Goal: Contribute content: Contribute content

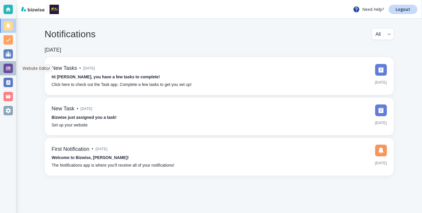
click at [1, 71] on div at bounding box center [8, 68] width 16 height 14
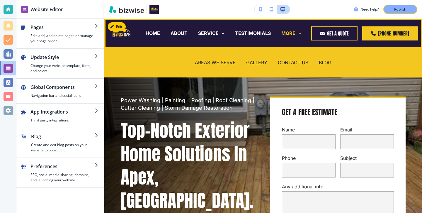
click at [295, 31] on p "MORE" at bounding box center [288, 33] width 14 height 7
click at [328, 63] on p "BLOG" at bounding box center [324, 62] width 13 height 7
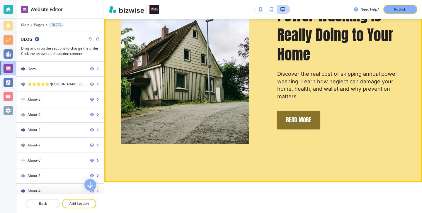
scroll to position [346, 0]
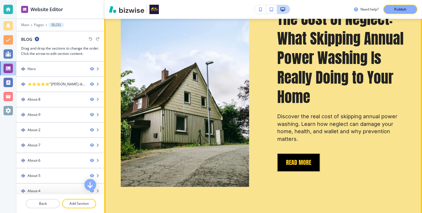
click at [304, 158] on button "REad More" at bounding box center [298, 162] width 43 height 18
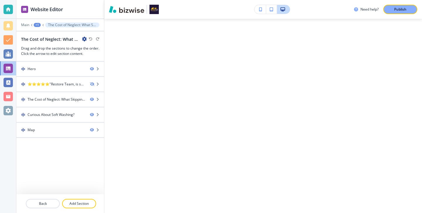
scroll to position [0, 0]
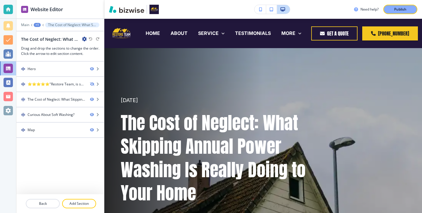
click at [82, 37] on icon "button" at bounding box center [84, 39] width 5 height 5
click at [87, 47] on p "Edit Page Settings" at bounding box center [101, 49] width 30 height 5
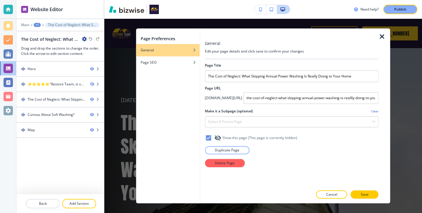
click at [233, 155] on div at bounding box center [291, 156] width 173 height 5
click at [234, 150] on p "Duplicate Page" at bounding box center [227, 149] width 25 height 5
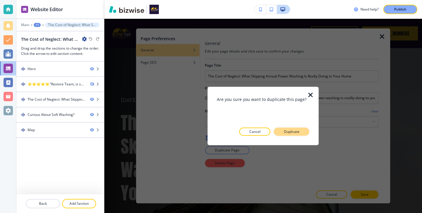
click at [292, 132] on p "Duplicate" at bounding box center [292, 131] width 16 height 5
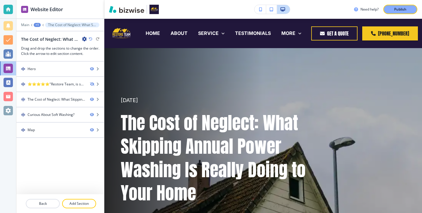
click at [81, 40] on div "The Cost of Neglect: What Skipping Annual Power Washing Is Really Doing to Your…" at bounding box center [54, 39] width 66 height 6
click at [85, 40] on icon "button" at bounding box center [84, 39] width 5 height 5
click at [98, 47] on p "Edit Page Settings" at bounding box center [101, 49] width 30 height 5
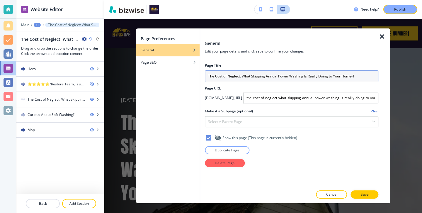
click at [224, 76] on input "The Cost of Neglect: What Skipping Annual Power Washing Is Really Doing to Your…" at bounding box center [291, 76] width 173 height 12
click at [223, 76] on input "The Cost of Neglect: What Skipping Annual Power Washing Is Really Doing to Your…" at bounding box center [291, 76] width 173 height 12
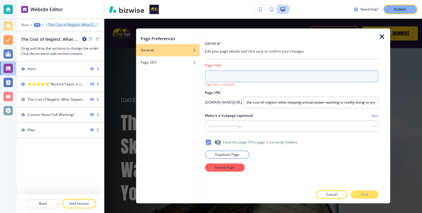
paste input "Before and After: Real Transformations from Restore Team’s Power Washing Projec…"
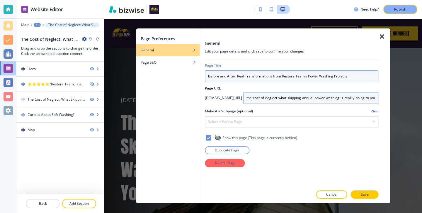
type input "Before and After: Real Transformations from Restore Team’s Power Washing Projec…"
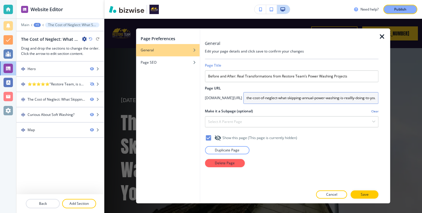
click at [261, 96] on input "the-cost-of-neglect-what-skipping-annual-power-washing-is-reallly-doing-to-your…" at bounding box center [310, 98] width 135 height 12
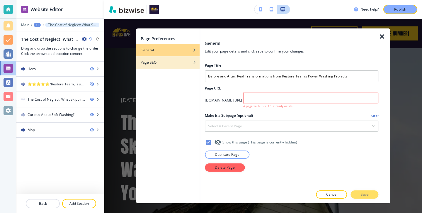
click at [178, 58] on div "button" at bounding box center [168, 58] width 64 height 4
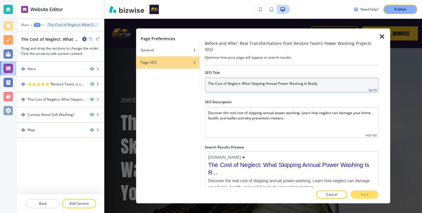
click at [215, 78] on input "The Cost of Neglect: What Skipping Annual Power Washing Is Really" at bounding box center [291, 85] width 173 height 15
paste input "Before and After: Real Transformations from Restore Team’s Power Washing Projec…"
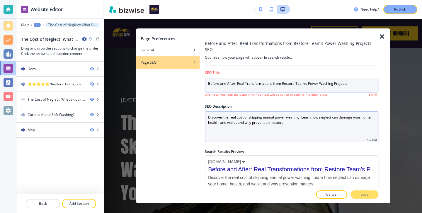
type input "Before and After: Real Transformations from Restore Team’s Power Washing Projec…"
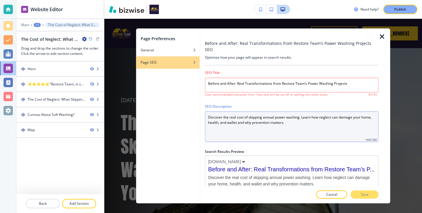
click at [218, 114] on Description "Discover the real cost of skipping annual power washing. Learn how neglect can …" at bounding box center [291, 126] width 173 height 30
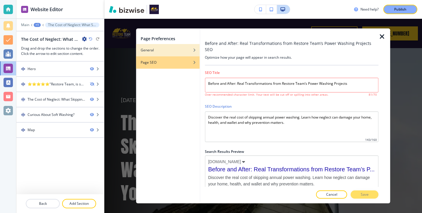
click at [165, 44] on div "button" at bounding box center [168, 46] width 64 height 4
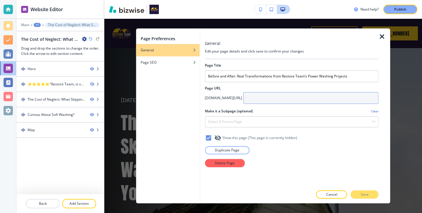
click at [248, 102] on input "text" at bounding box center [310, 98] width 135 height 12
type input "n"
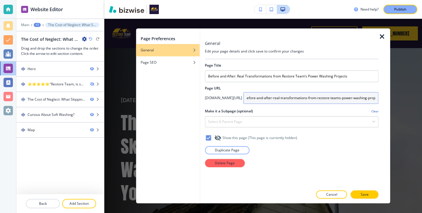
scroll to position [0, 3]
type input "before-and-after-real-transformations-from-restore-teams-power-washing-projects"
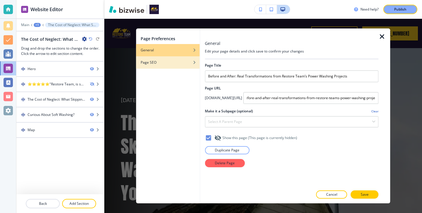
scroll to position [0, 0]
click at [191, 67] on div "button" at bounding box center [168, 67] width 64 height 4
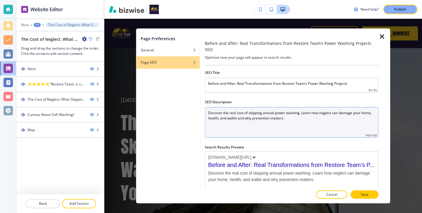
click at [246, 107] on Description "Discover the real cost of skipping annual power washing. Learn how neglect can …" at bounding box center [291, 122] width 173 height 30
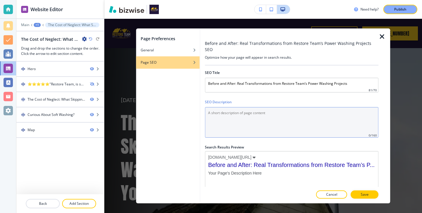
paste Description "Discover stunning before and after results from Restore Team power washing proj…"
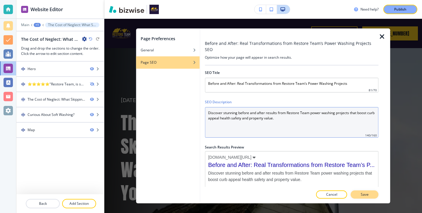
type Description "Discover stunning before and after results from Restore Team power washing proj…"
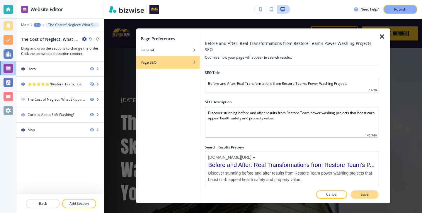
click at [361, 192] on p "Save" at bounding box center [364, 193] width 8 height 5
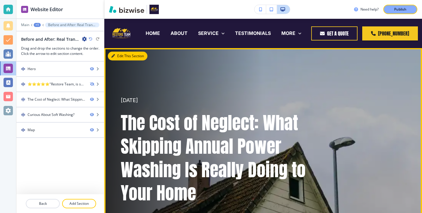
click at [118, 52] on button "Edit This Section" at bounding box center [128, 56] width 40 height 9
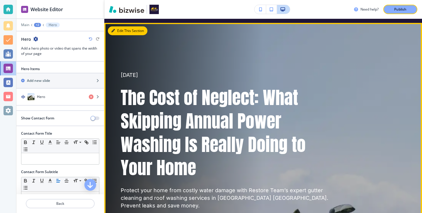
scroll to position [29, 0]
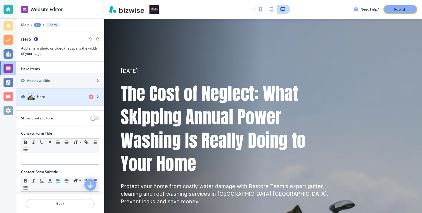
click at [68, 92] on div "button" at bounding box center [60, 90] width 88 height 5
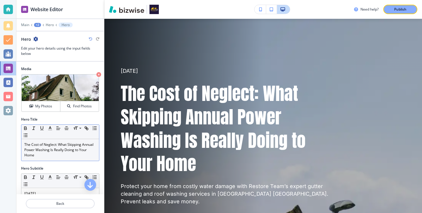
click at [72, 148] on p "The Cost of Neglect: What Skipping Annual Power Washing Is Really Doing to Your…" at bounding box center [60, 150] width 72 height 16
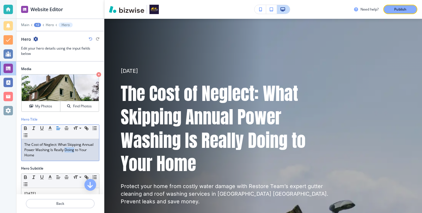
click at [72, 148] on p "The Cost of Neglect: What Skipping Annual Power Washing Is Really Doing to Your…" at bounding box center [60, 150] width 72 height 16
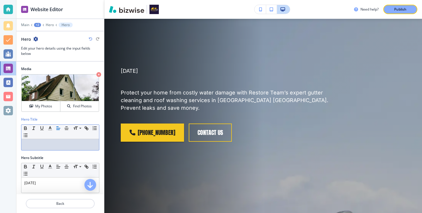
click at [51, 136] on div "Small Normal Large Huge" at bounding box center [60, 131] width 78 height 14
click at [51, 143] on p at bounding box center [60, 144] width 72 height 5
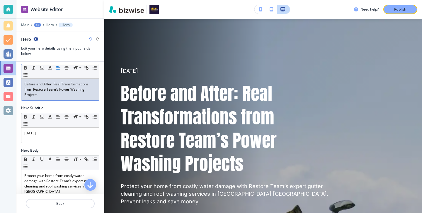
scroll to position [66, 0]
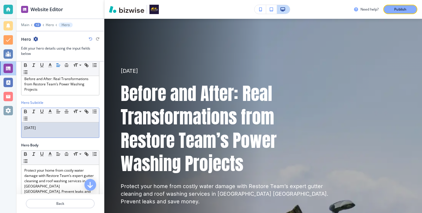
click at [48, 127] on p "September 15th 2025" at bounding box center [60, 127] width 72 height 5
click at [47, 130] on p "September 15th 2025" at bounding box center [60, 127] width 72 height 5
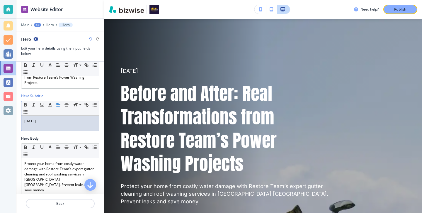
scroll to position [80, 0]
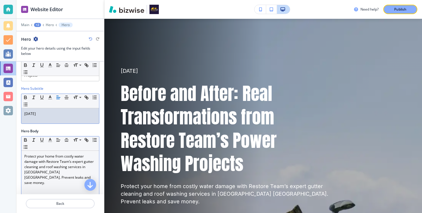
click at [47, 163] on p "Protect your home from costly water damage with Restore Team’s expert gutter cl…" at bounding box center [60, 169] width 72 height 32
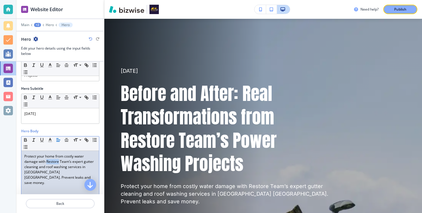
click at [47, 163] on p "Protect your home from costly water damage with Restore Team’s expert gutter cl…" at bounding box center [60, 169] width 72 height 32
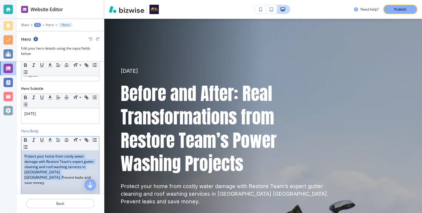
click at [47, 163] on p "Protect your home from costly water damage with Restore Team’s expert gutter cl…" at bounding box center [60, 169] width 72 height 32
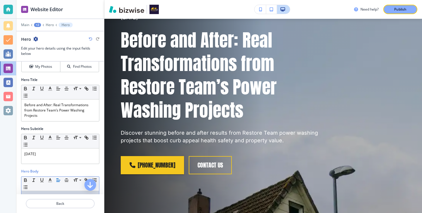
scroll to position [67, 0]
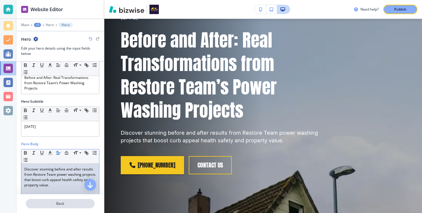
click at [69, 201] on p "Back" at bounding box center [60, 203] width 68 height 5
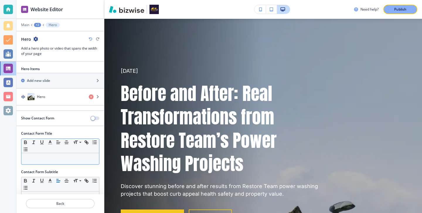
scroll to position [13, 0]
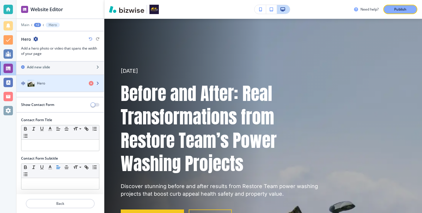
click at [62, 89] on div "button" at bounding box center [60, 89] width 88 height 5
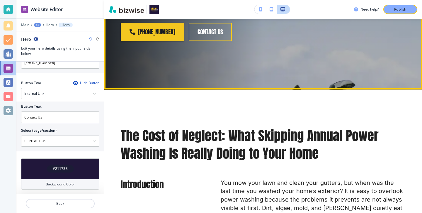
scroll to position [251, 0]
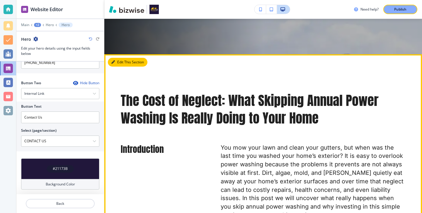
click at [119, 61] on button "Edit This Section" at bounding box center [128, 62] width 40 height 9
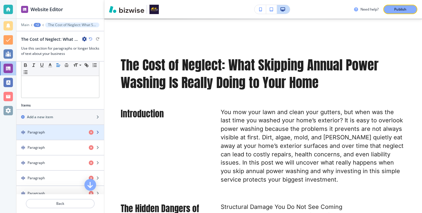
scroll to position [167, 0]
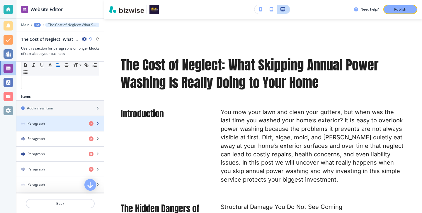
click at [88, 124] on div "Paragraph" at bounding box center [60, 123] width 88 height 5
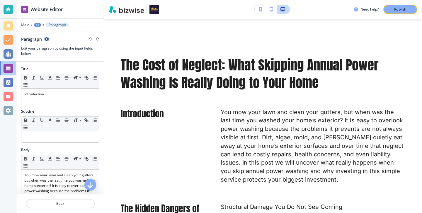
click at [88, 124] on div "Small Normal Large Huge" at bounding box center [60, 124] width 78 height 14
click at [74, 198] on div at bounding box center [60, 196] width 88 height 5
click at [74, 202] on p "Back" at bounding box center [60, 203] width 68 height 5
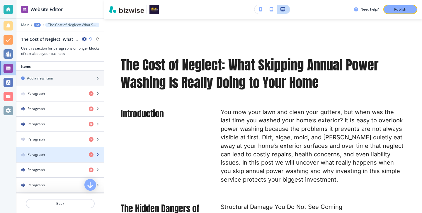
scroll to position [197, 0]
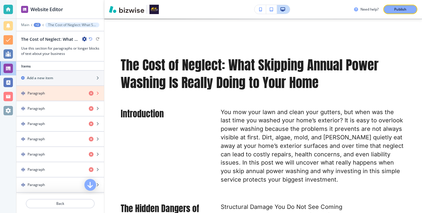
click at [90, 92] on icon "button" at bounding box center [91, 93] width 5 height 5
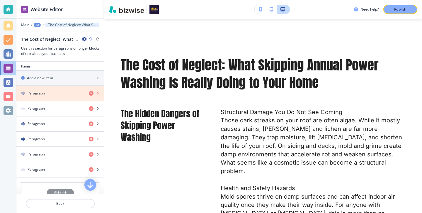
click at [90, 92] on icon "button" at bounding box center [91, 93] width 5 height 5
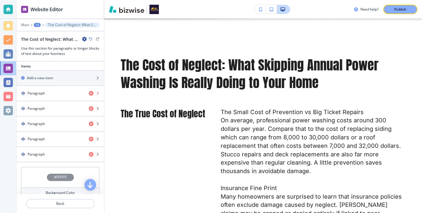
click at [90, 92] on icon "button" at bounding box center [91, 93] width 5 height 5
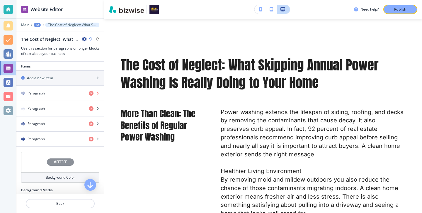
click at [90, 92] on icon "button" at bounding box center [91, 93] width 5 height 5
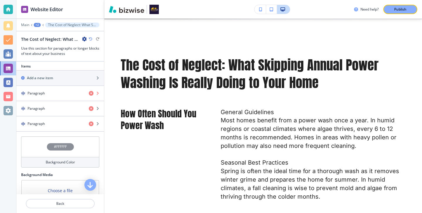
click at [90, 92] on icon "button" at bounding box center [91, 93] width 5 height 5
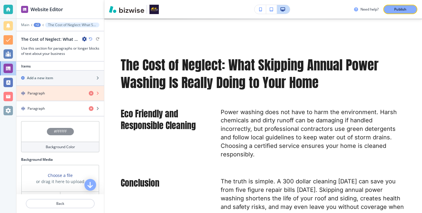
click at [90, 92] on icon "button" at bounding box center [91, 93] width 5 height 5
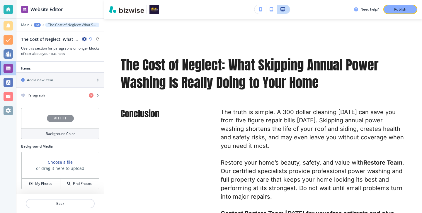
click at [90, 92] on div "button" at bounding box center [60, 90] width 88 height 5
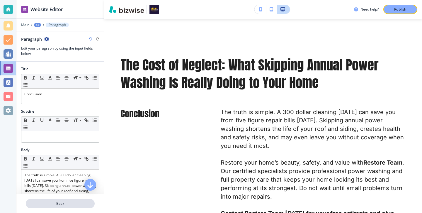
click at [64, 205] on p "Back" at bounding box center [60, 203] width 68 height 5
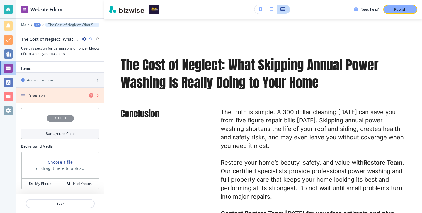
click at [90, 96] on icon "button" at bounding box center [91, 95] width 5 height 5
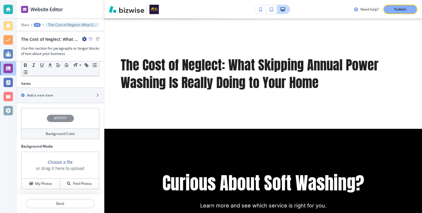
scroll to position [180, 0]
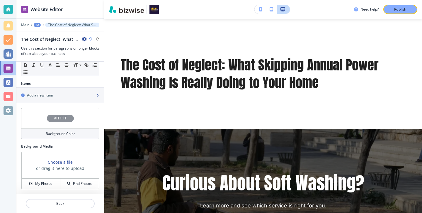
click at [95, 93] on div "Add a new item" at bounding box center [60, 95] width 88 height 5
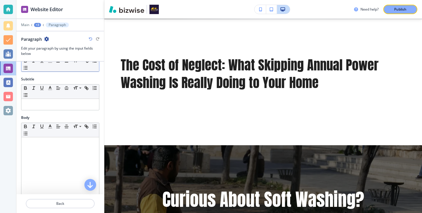
scroll to position [0, 0]
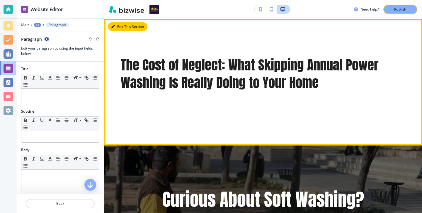
click at [121, 25] on button "Edit This Section" at bounding box center [128, 26] width 40 height 9
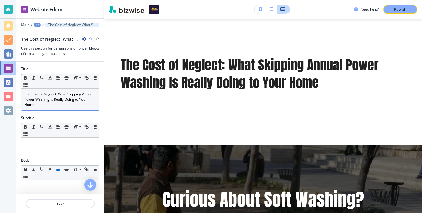
click at [60, 107] on p "The Cost of Neglect: What Skipping Annual Power Washing Is Really Doing to Your…" at bounding box center [60, 99] width 72 height 16
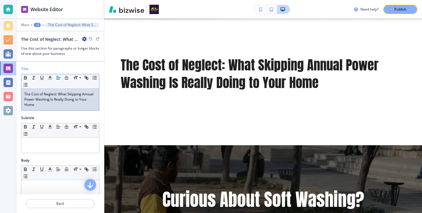
click at [60, 107] on p "The Cost of Neglect: What Skipping Annual Power Washing Is Really Doing to Your…" at bounding box center [60, 99] width 72 height 16
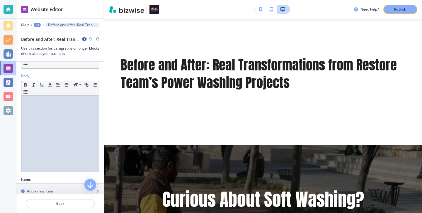
click at [49, 158] on div at bounding box center [60, 133] width 78 height 76
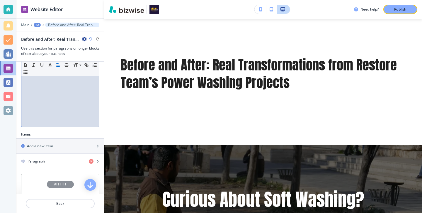
scroll to position [192, 0]
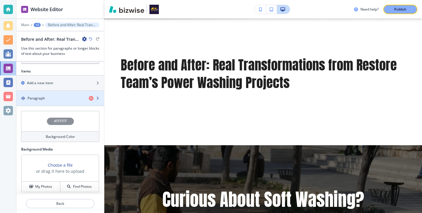
click at [56, 95] on div "button" at bounding box center [60, 93] width 88 height 5
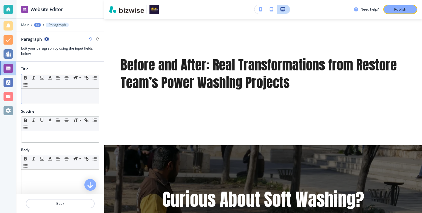
click at [95, 100] on div at bounding box center [60, 95] width 78 height 15
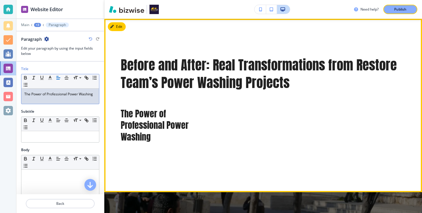
scroll to position [0, 0]
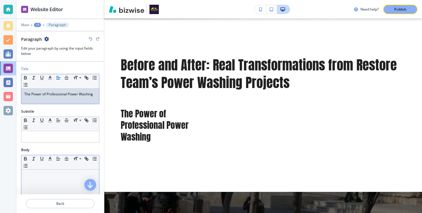
click at [42, 175] on p at bounding box center [60, 174] width 72 height 5
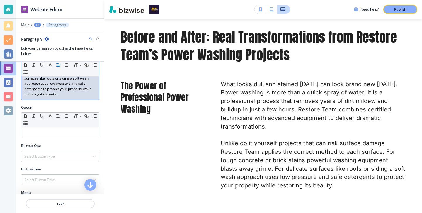
scroll to position [172, 0]
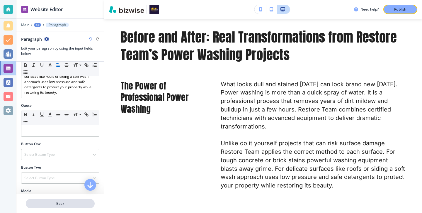
click at [59, 203] on p "Back" at bounding box center [60, 203] width 68 height 5
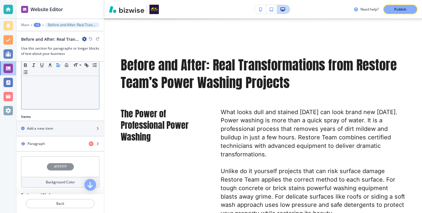
scroll to position [169, 0]
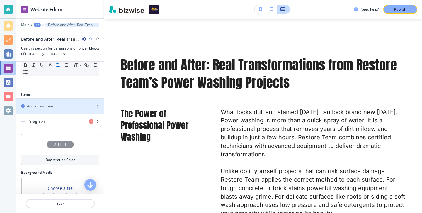
click at [59, 111] on div "button" at bounding box center [60, 111] width 88 height 5
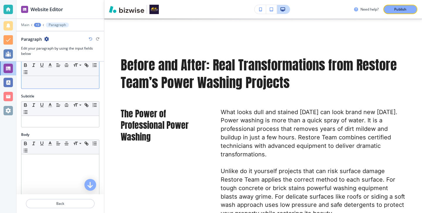
scroll to position [0, 0]
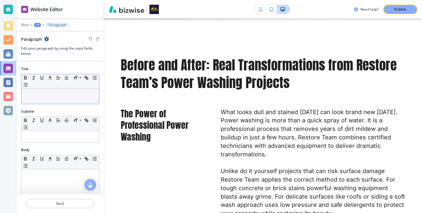
click at [57, 92] on p at bounding box center [60, 93] width 72 height 5
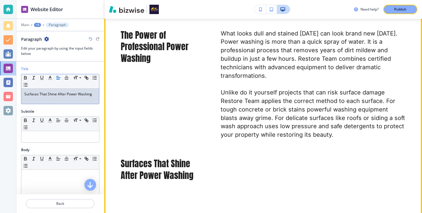
scroll to position [411, 0]
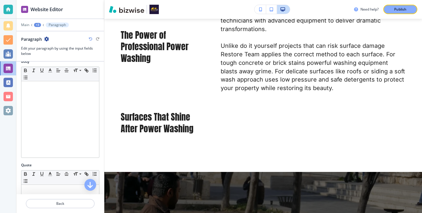
click at [84, 136] on div at bounding box center [60, 119] width 78 height 76
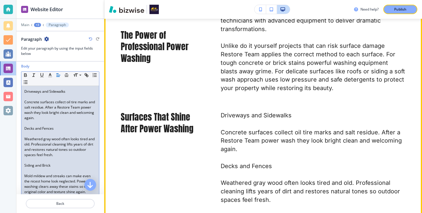
scroll to position [0, 0]
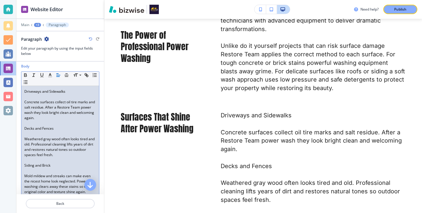
click at [50, 98] on p at bounding box center [60, 96] width 72 height 5
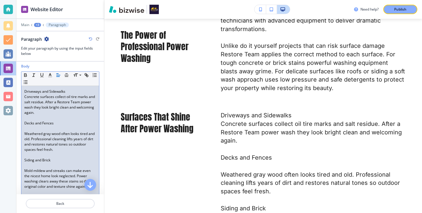
scroll to position [78, 0]
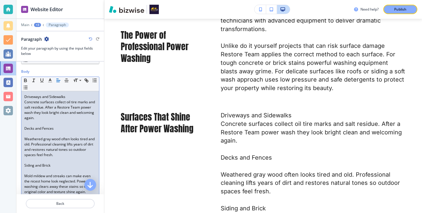
click at [47, 136] on p "Weathered gray wood often looks tired and old. Professional cleaning lifts year…" at bounding box center [60, 146] width 72 height 21
click at [47, 136] on p at bounding box center [60, 133] width 72 height 5
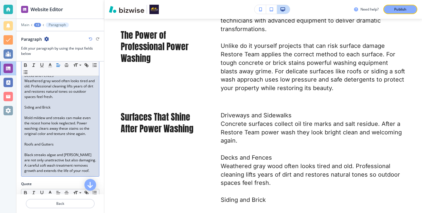
scroll to position [150, 0]
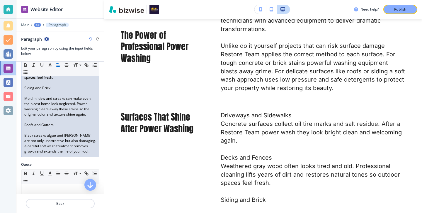
click at [49, 90] on p "Siding and Brick" at bounding box center [60, 87] width 72 height 5
click at [48, 91] on p at bounding box center [60, 92] width 72 height 5
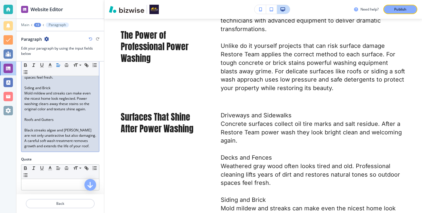
click at [40, 125] on p at bounding box center [60, 124] width 72 height 5
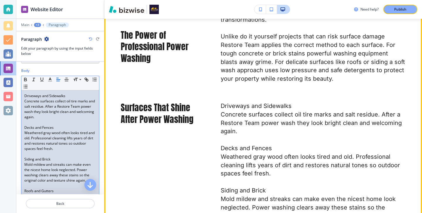
scroll to position [422, 0]
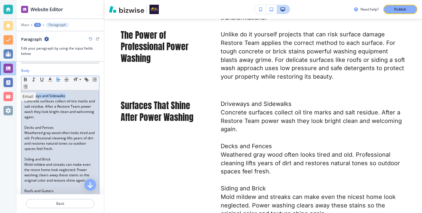
drag, startPoint x: 80, startPoint y: 95, endPoint x: 0, endPoint y: 88, distance: 80.5
click at [0, 88] on div "Website Editor Main +3 Paragraph Paragraph Edit your paragraph by using the inp…" at bounding box center [211, 106] width 422 height 213
click at [26, 81] on icon "button" at bounding box center [25, 79] width 2 height 1
click at [56, 133] on p "Weathered gray wood often looks tired and old. Professional cleaning lifts year…" at bounding box center [60, 140] width 72 height 21
click at [56, 126] on p "Decks and Fences" at bounding box center [60, 127] width 72 height 5
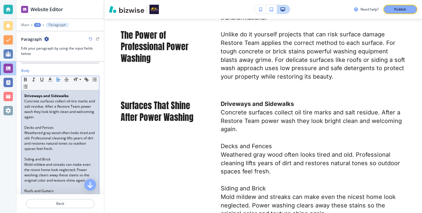
click at [56, 126] on p "Decks and Fences" at bounding box center [60, 127] width 72 height 5
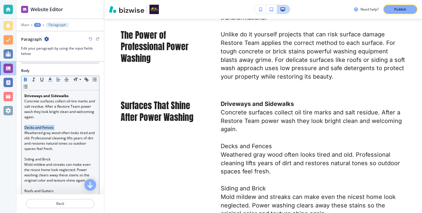
click at [22, 78] on button "button" at bounding box center [25, 79] width 8 height 7
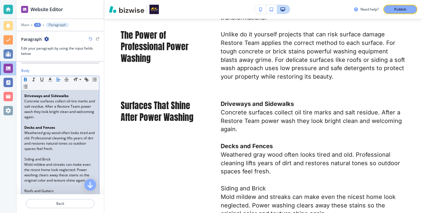
click at [62, 154] on p at bounding box center [60, 153] width 72 height 5
click at [62, 159] on p "Siding and Brick" at bounding box center [60, 158] width 72 height 5
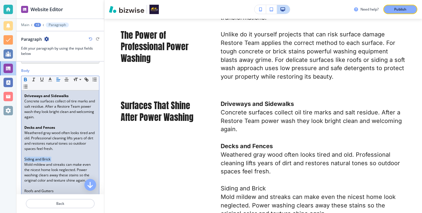
click at [24, 78] on icon "button" at bounding box center [25, 78] width 2 height 1
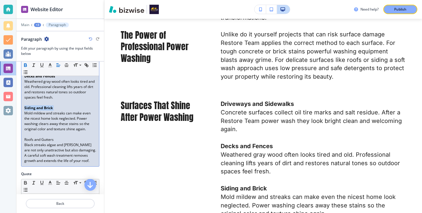
scroll to position [143, 0]
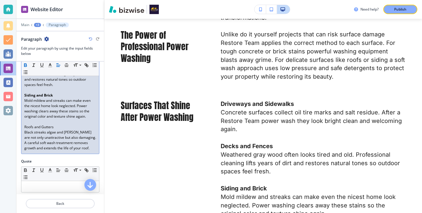
click at [66, 126] on p "Roofs and Gutters" at bounding box center [60, 126] width 72 height 5
click at [25, 66] on icon "button" at bounding box center [25, 65] width 2 height 1
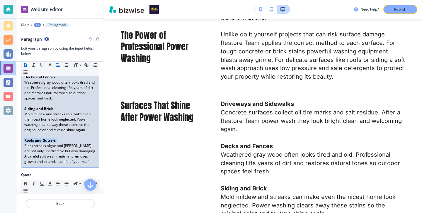
scroll to position [129, 0]
click at [75, 201] on p "Back" at bounding box center [60, 203] width 68 height 5
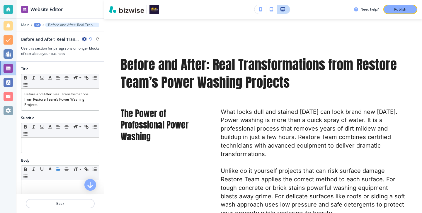
scroll to position [286, 0]
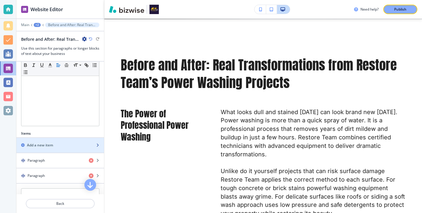
click at [66, 140] on div "button" at bounding box center [60, 140] width 88 height 5
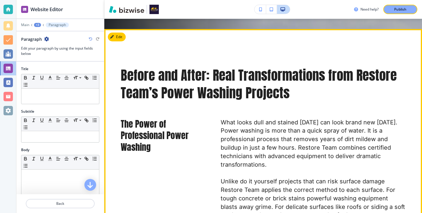
scroll to position [276, 0]
click at [122, 36] on button "Edit This Section" at bounding box center [128, 36] width 40 height 9
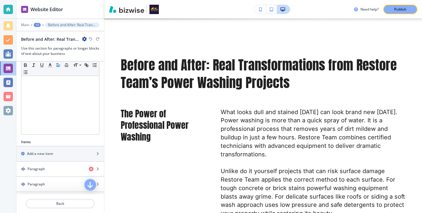
scroll to position [184, 0]
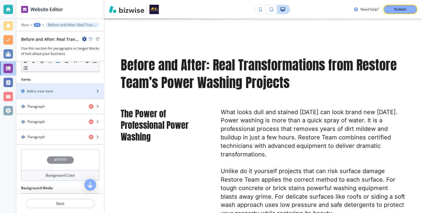
click at [85, 94] on div "button" at bounding box center [60, 96] width 88 height 5
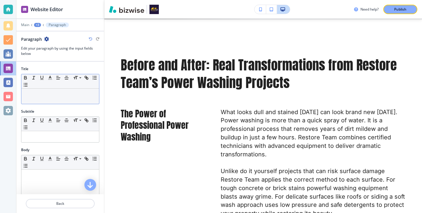
click at [88, 96] on p at bounding box center [60, 93] width 72 height 5
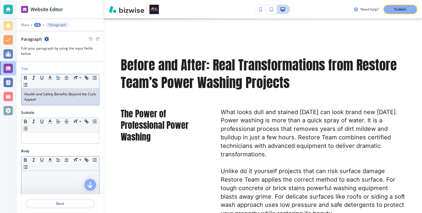
click at [70, 179] on div at bounding box center [60, 208] width 78 height 76
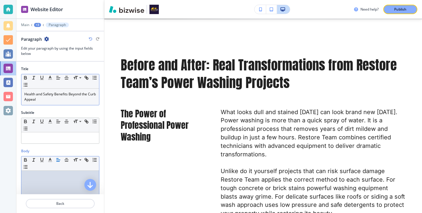
click at [53, 184] on div at bounding box center [60, 208] width 78 height 76
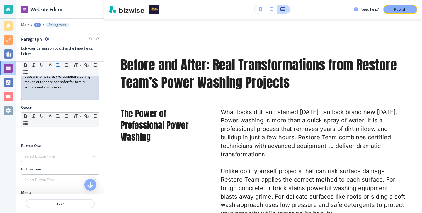
scroll to position [184, 0]
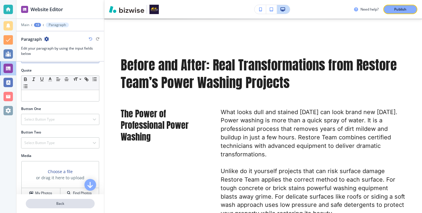
click at [68, 205] on p "Back" at bounding box center [60, 203] width 68 height 5
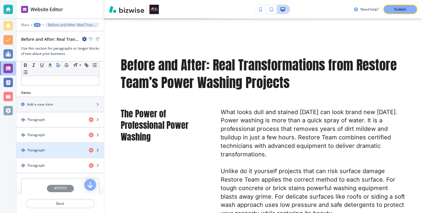
scroll to position [178, 0]
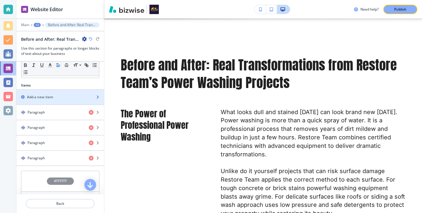
click at [70, 95] on div "Add a new item" at bounding box center [53, 96] width 75 height 5
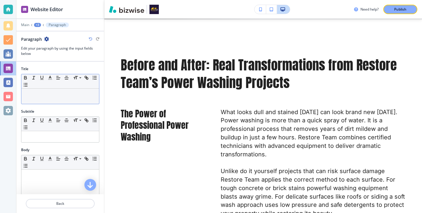
click at [86, 101] on div at bounding box center [60, 95] width 78 height 15
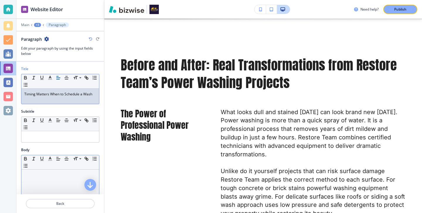
click at [49, 176] on p at bounding box center [60, 174] width 72 height 5
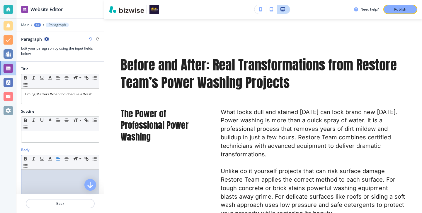
scroll to position [0, 0]
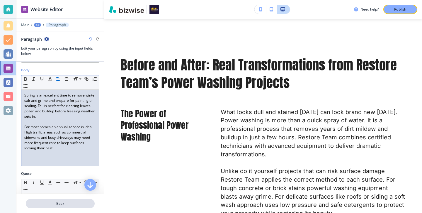
click at [80, 205] on p "Back" at bounding box center [60, 203] width 68 height 5
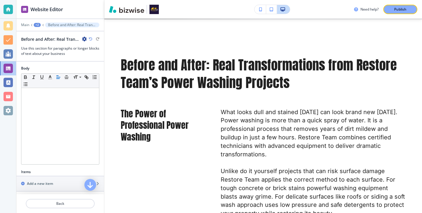
scroll to position [143, 0]
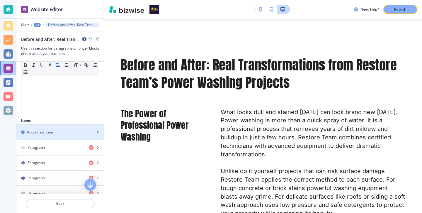
click at [76, 135] on div "button" at bounding box center [60, 137] width 88 height 5
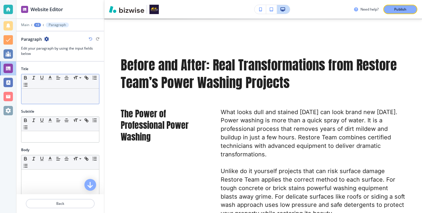
click at [83, 101] on div at bounding box center [60, 95] width 78 height 15
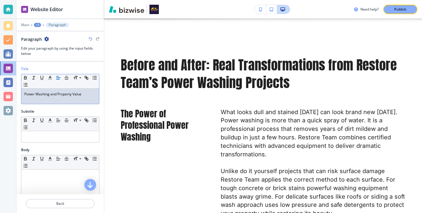
scroll to position [0, 0]
click at [61, 182] on div at bounding box center [60, 207] width 78 height 76
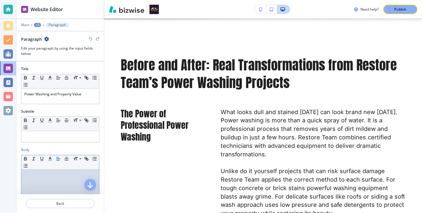
scroll to position [80, 0]
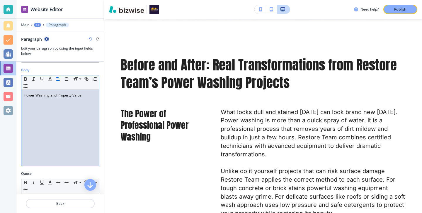
click at [82, 173] on div "Quote" at bounding box center [60, 173] width 78 height 5
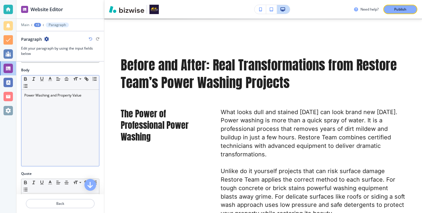
click at [75, 120] on div "Power Washing and Property Value" at bounding box center [60, 128] width 78 height 76
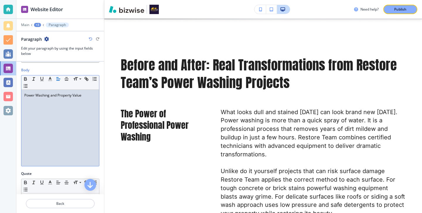
click at [75, 119] on div "Power Washing and Property Value" at bounding box center [60, 128] width 78 height 76
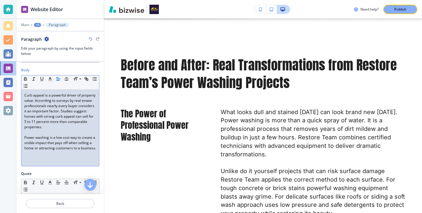
scroll to position [133, 0]
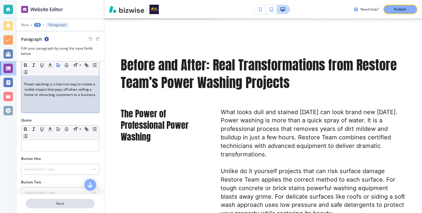
click at [60, 205] on p "Back" at bounding box center [60, 203] width 68 height 5
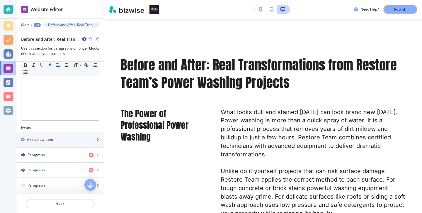
scroll to position [145, 0]
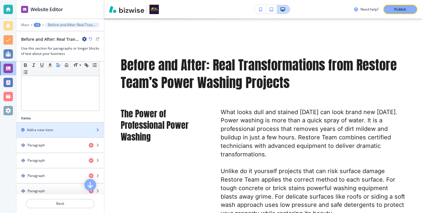
click at [70, 129] on div "Add a new item" at bounding box center [53, 129] width 75 height 5
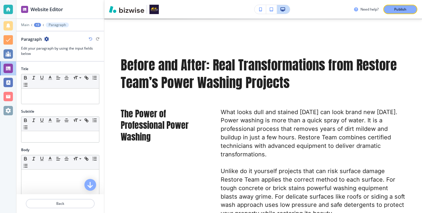
click at [42, 109] on div "Subtitle" at bounding box center [60, 111] width 78 height 5
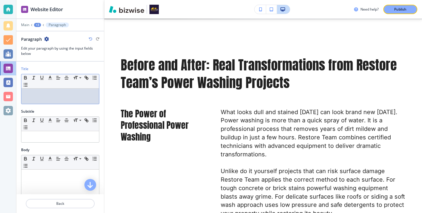
click at [47, 96] on p at bounding box center [60, 93] width 72 height 5
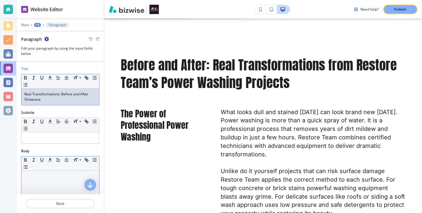
click at [48, 187] on div at bounding box center [60, 208] width 78 height 76
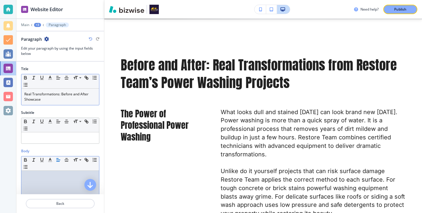
scroll to position [0, 0]
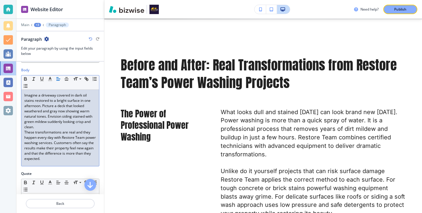
click at [68, 155] on p "These transformations are real and they happen every day with Restore Team powe…" at bounding box center [60, 145] width 72 height 32
click at [68, 156] on p "These transformations are real and they happen every day with Restore Team powe…" at bounding box center [60, 145] width 72 height 32
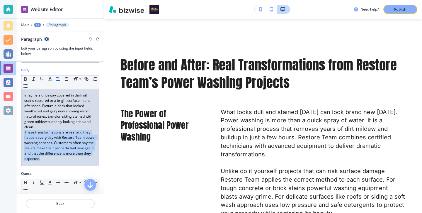
click at [68, 156] on p "These transformations are real and they happen every day with Restore Team powe…" at bounding box center [60, 145] width 72 height 32
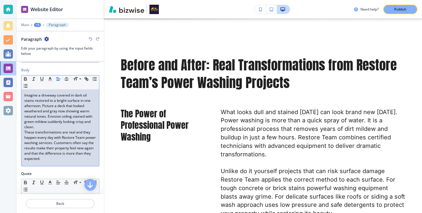
click at [68, 156] on p "These transformations are real and they happen every day with Restore Team powe…" at bounding box center [60, 145] width 72 height 32
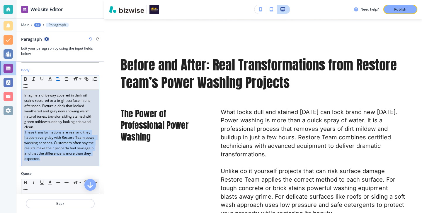
click at [68, 156] on p "These transformations are real and they happen every day with Restore Team powe…" at bounding box center [60, 145] width 72 height 32
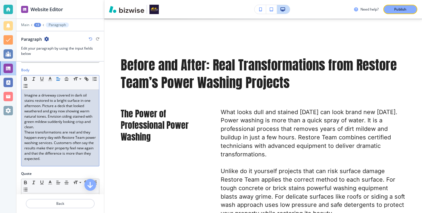
click at [68, 157] on p "These transformations are real and they happen every day with Restore Team powe…" at bounding box center [60, 145] width 72 height 32
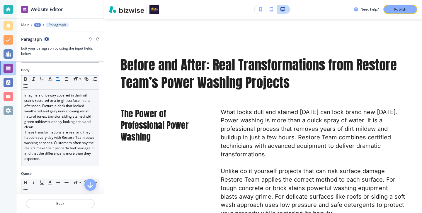
drag, startPoint x: 68, startPoint y: 166, endPoint x: 78, endPoint y: 161, distance: 11.1
click at [78, 161] on div "Body Small Normal Large Huge Imagine a driveway covered in dark oil stains rest…" at bounding box center [60, 118] width 88 height 103
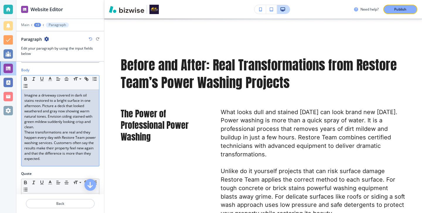
drag, startPoint x: 78, startPoint y: 160, endPoint x: 52, endPoint y: 127, distance: 42.2
click at [52, 126] on div "Imagine a driveway covered in dark oil stains restored to a bright surface in o…" at bounding box center [60, 128] width 78 height 76
click at [62, 139] on p "These transformations are real and they happen every day with Restore Team powe…" at bounding box center [60, 145] width 72 height 32
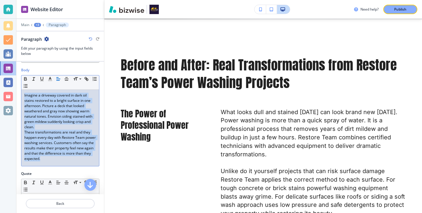
drag, startPoint x: 66, startPoint y: 162, endPoint x: 15, endPoint y: 88, distance: 89.8
click at [15, 88] on div "Website Editor Main +3 Paragraph Paragraph Edit your paragraph by using the inp…" at bounding box center [211, 106] width 422 height 213
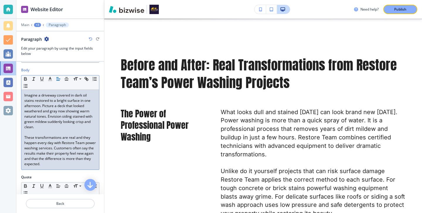
scroll to position [197, 0]
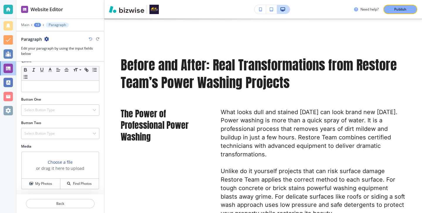
click at [58, 208] on div at bounding box center [60, 210] width 88 height 5
click at [58, 196] on div at bounding box center [60, 196] width 88 height 5
click at [58, 199] on button "Back" at bounding box center [60, 202] width 69 height 9
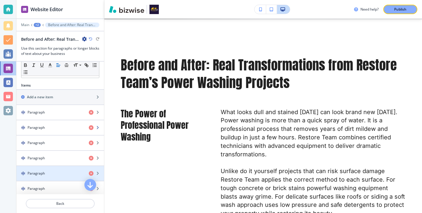
scroll to position [177, 0]
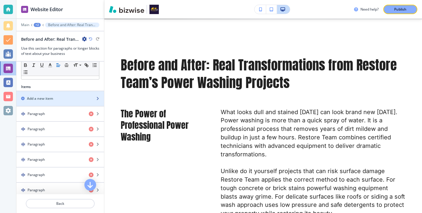
click at [66, 96] on div "Add a new item" at bounding box center [53, 98] width 75 height 5
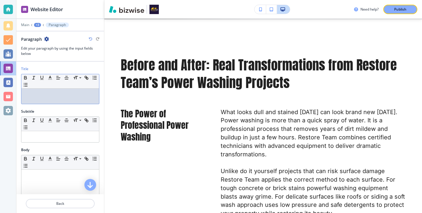
click at [62, 92] on p at bounding box center [60, 93] width 72 height 5
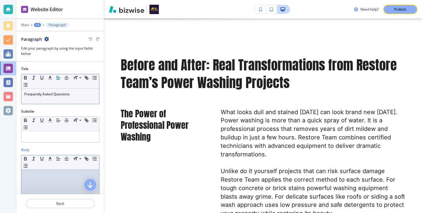
click at [72, 183] on div at bounding box center [60, 207] width 78 height 76
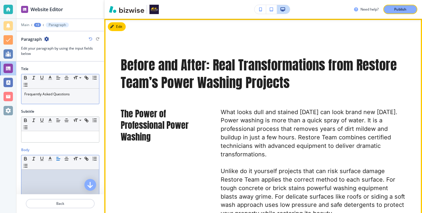
scroll to position [0, 0]
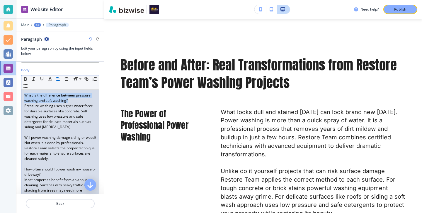
drag, startPoint x: 69, startPoint y: 99, endPoint x: 15, endPoint y: 95, distance: 54.9
click at [14, 95] on div "Website Editor Main +3 Paragraph Paragraph Edit your paragraph by using the inp…" at bounding box center [211, 106] width 422 height 213
click at [26, 79] on icon "button" at bounding box center [25, 79] width 2 height 1
click at [48, 140] on p "Will power washing damage siding or wood?" at bounding box center [60, 137] width 72 height 5
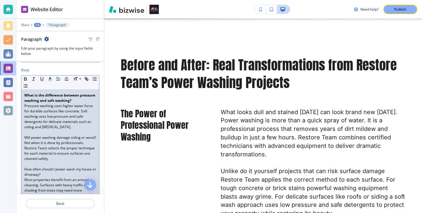
click at [48, 139] on p "Will power washing damage siding or wood?" at bounding box center [60, 137] width 72 height 5
click at [44, 140] on p "Will power washing damage siding or wood?" at bounding box center [60, 137] width 72 height 5
drag, startPoint x: 44, startPoint y: 140, endPoint x: 21, endPoint y: 135, distance: 23.4
click at [21, 135] on div "What is the difference between pressure washing and soft washing? Pressure wash…" at bounding box center [60, 164] width 78 height 148
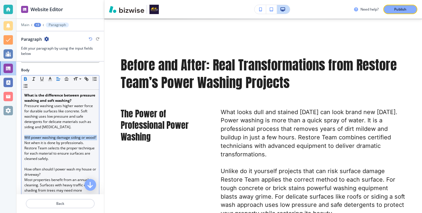
click at [26, 81] on icon "button" at bounding box center [25, 78] width 5 height 5
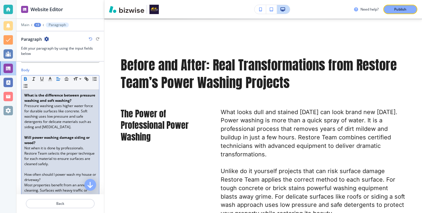
click at [36, 136] on strong "Will power washing damage siding or wood?" at bounding box center [57, 140] width 66 height 10
click at [46, 175] on p "How often should I power wash my house or driveway?" at bounding box center [60, 177] width 72 height 11
drag, startPoint x: 46, startPoint y: 178, endPoint x: 25, endPoint y: 171, distance: 21.9
click at [25, 171] on div "What is the difference between pressure washing and soft washing? Pressure wash…" at bounding box center [60, 166] width 78 height 153
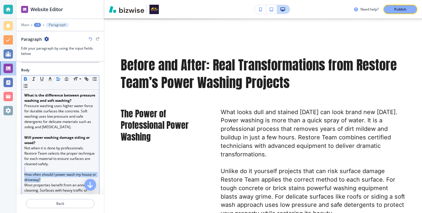
click at [26, 78] on icon "button" at bounding box center [25, 77] width 2 height 1
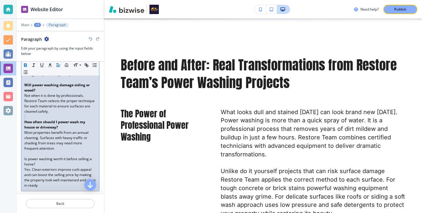
scroll to position [173, 0]
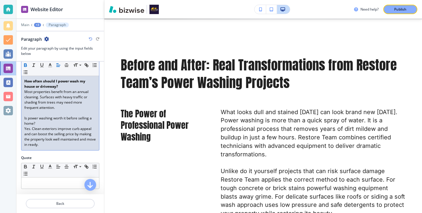
click at [42, 127] on p "Yes. Clean exteriors improve curb appeal and can boost the selling price by mak…" at bounding box center [60, 136] width 72 height 21
drag, startPoint x: 40, startPoint y: 119, endPoint x: 29, endPoint y: 116, distance: 12.1
click at [29, 116] on p "Is power washing worth it before selling a home?" at bounding box center [60, 120] width 72 height 11
click at [33, 129] on p "Yes. Clean exteriors improve curb appeal and can boost the selling price by mak…" at bounding box center [60, 136] width 72 height 21
drag, startPoint x: 37, startPoint y: 124, endPoint x: 24, endPoint y: 119, distance: 13.6
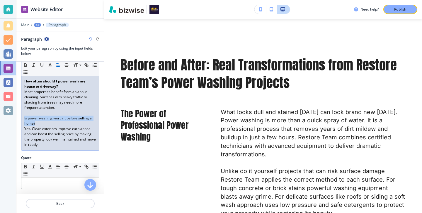
click at [24, 119] on div "What is the difference between pressure washing and soft washing? Pressure wash…" at bounding box center [60, 72] width 78 height 153
click at [25, 62] on icon "button" at bounding box center [25, 64] width 5 height 5
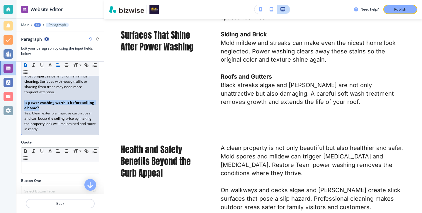
scroll to position [0, 0]
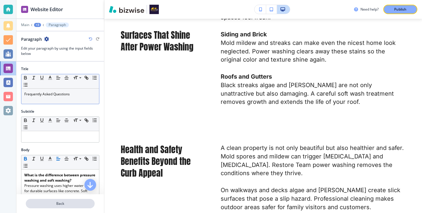
click at [70, 205] on p "Back" at bounding box center [60, 203] width 68 height 5
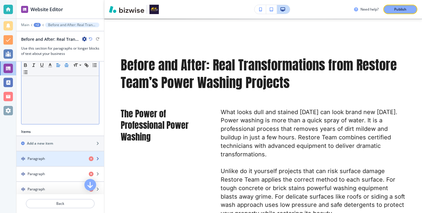
scroll to position [125, 0]
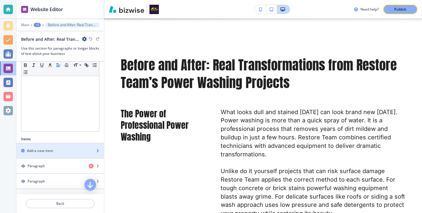
click at [68, 148] on div "Add a new item" at bounding box center [53, 150] width 75 height 5
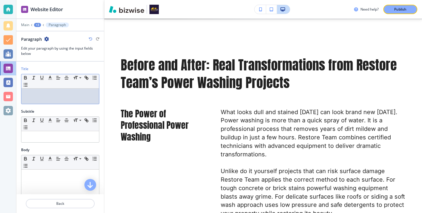
click at [80, 99] on div at bounding box center [60, 95] width 78 height 15
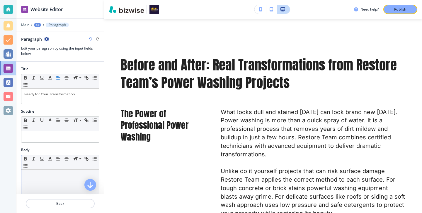
click at [49, 169] on div "Small Normal Large Huge" at bounding box center [60, 162] width 78 height 14
click at [50, 174] on p at bounding box center [60, 174] width 72 height 5
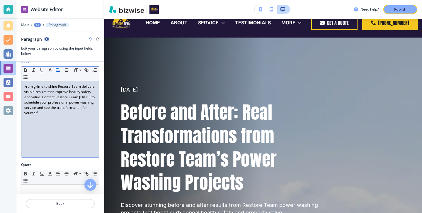
scroll to position [0, 0]
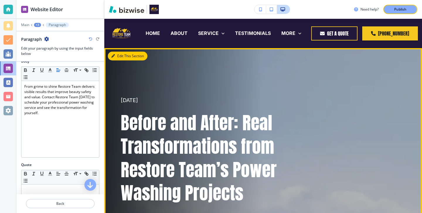
click at [121, 54] on button "Edit This Section" at bounding box center [128, 56] width 40 height 9
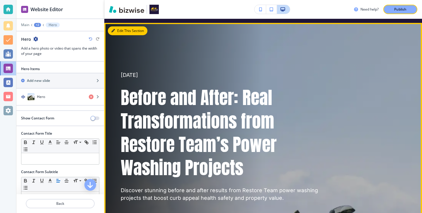
scroll to position [29, 0]
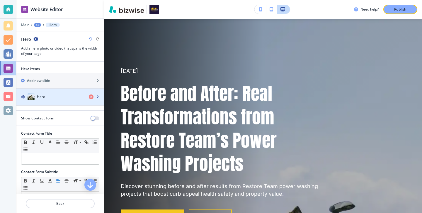
click at [67, 98] on div "Hero" at bounding box center [50, 96] width 68 height 7
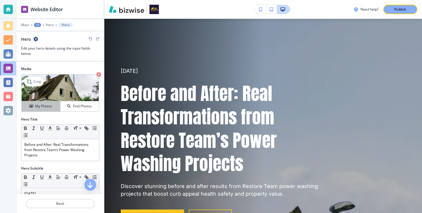
click at [52, 108] on h4 "My Photos" at bounding box center [43, 105] width 17 height 5
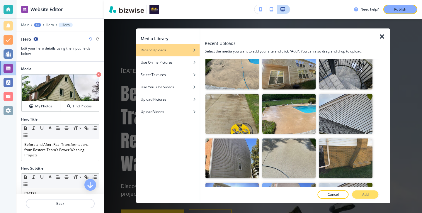
scroll to position [895, 0]
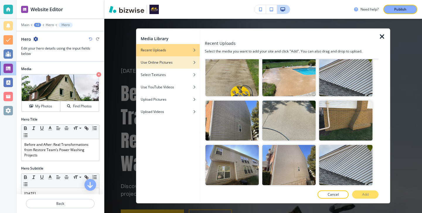
click at [191, 64] on div "Use Online Pictures" at bounding box center [168, 62] width 64 height 5
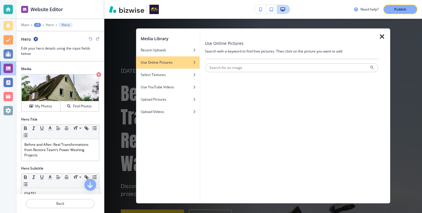
scroll to position [0, 0]
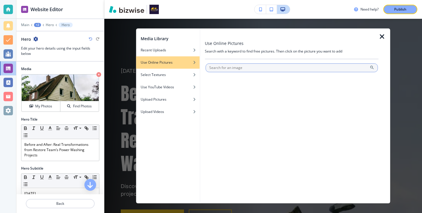
click at [220, 67] on input "text" at bounding box center [291, 67] width 172 height 9
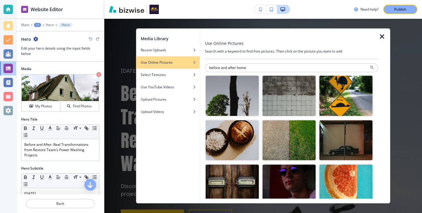
type input "before and after home"
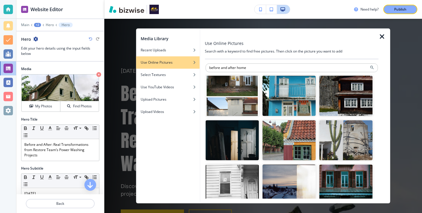
click at [224, 90] on img "button" at bounding box center [231, 96] width 53 height 40
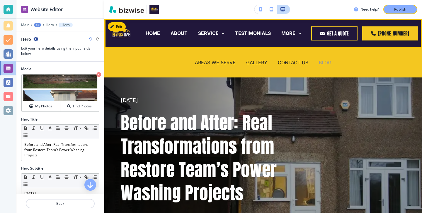
click at [327, 64] on p "BLOG" at bounding box center [324, 62] width 13 height 7
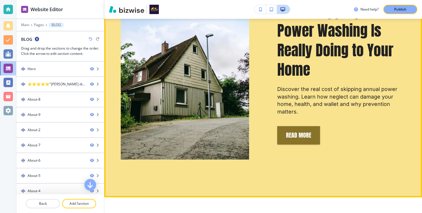
scroll to position [284, 0]
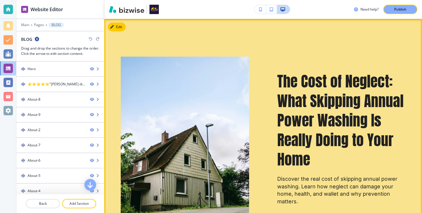
click at [120, 32] on div at bounding box center [171, 138] width 156 height 220
click at [120, 27] on button "Edit This Section" at bounding box center [128, 27] width 40 height 9
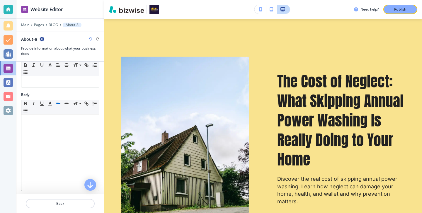
scroll to position [11, 0]
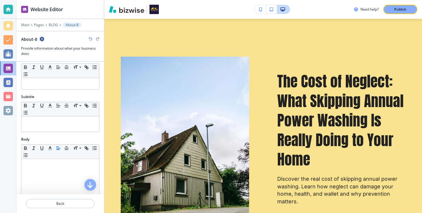
click at [43, 38] on icon "button" at bounding box center [42, 39] width 5 height 5
click at [49, 60] on p "Duplicate Section" at bounding box center [58, 59] width 30 height 5
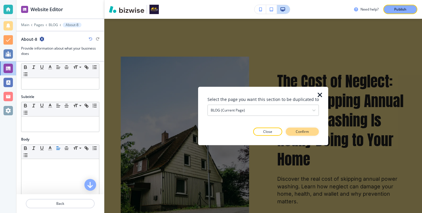
drag, startPoint x: 264, startPoint y: 134, endPoint x: 297, endPoint y: 129, distance: 33.4
click at [297, 129] on div "Close Confirm" at bounding box center [262, 131] width 111 height 8
click at [297, 129] on p "Confirm" at bounding box center [301, 131] width 13 height 5
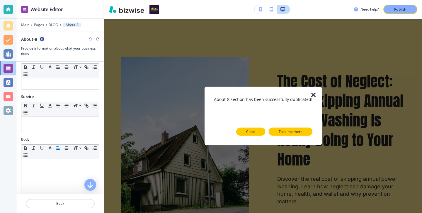
click at [256, 130] on button "Close" at bounding box center [250, 131] width 29 height 8
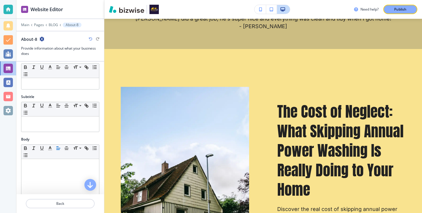
scroll to position [237, 0]
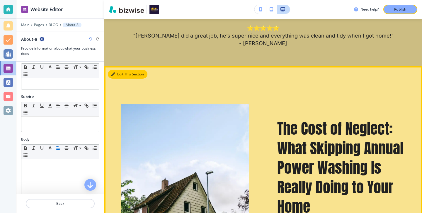
click at [121, 77] on button "Edit This Section" at bounding box center [128, 74] width 40 height 9
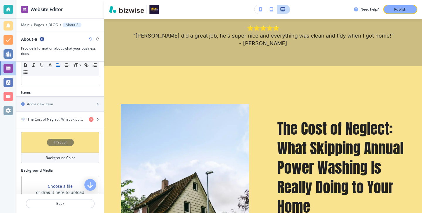
scroll to position [185, 0]
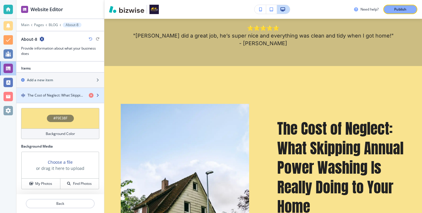
click at [73, 101] on div "button" at bounding box center [60, 100] width 88 height 5
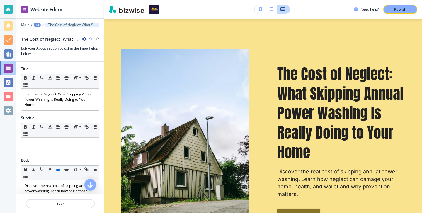
scroll to position [293, 0]
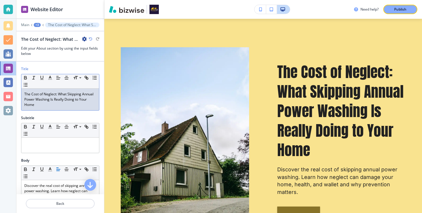
click at [86, 99] on p "The Cost of Neglect: What Skipping Annual Power Washing Is Really Doing to Your…" at bounding box center [60, 99] width 72 height 16
click at [87, 105] on p "The Cost of Neglect: What Skipping Annual Power Washing Is Really Doing to Your…" at bounding box center [60, 99] width 72 height 16
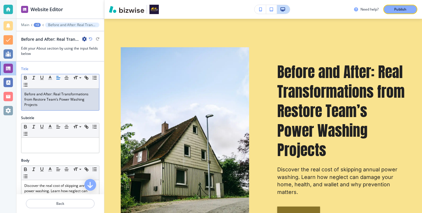
scroll to position [51, 0]
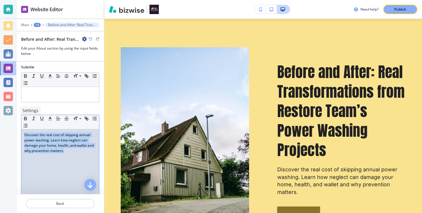
drag, startPoint x: 83, startPoint y: 153, endPoint x: 0, endPoint y: 105, distance: 95.1
click at [0, 105] on div "Website Editor Main +3 Before and After: Real Transformations from Restore Team…" at bounding box center [211, 106] width 422 height 213
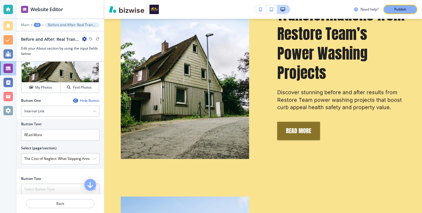
scroll to position [219, 0]
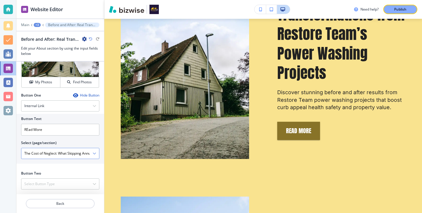
click at [93, 153] on icon "button" at bounding box center [95, 153] width 4 height 4
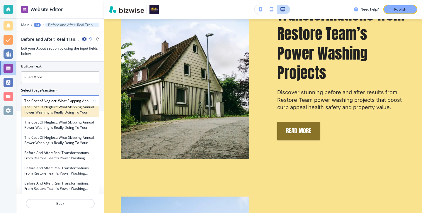
scroll to position [2368, 0]
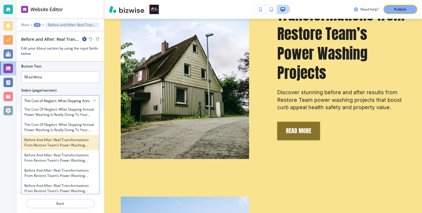
click at [84, 149] on div "Before and After: Real Transformations from Restore Team’s Power Washing Projec…" at bounding box center [60, 142] width 78 height 15
type \(page\/section\) "Before and After: Real Transformations from Restore Team’s Power Washing Projec…"
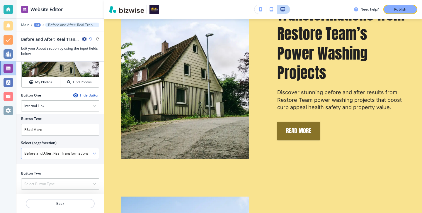
scroll to position [219, 0]
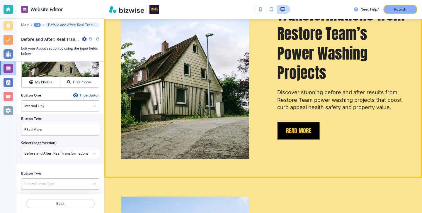
click at [303, 127] on button "REad More" at bounding box center [298, 130] width 43 height 18
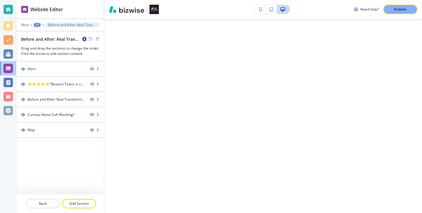
scroll to position [0, 0]
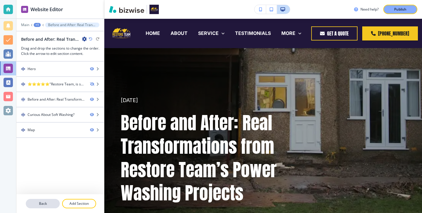
click at [52, 202] on p "Back" at bounding box center [42, 203] width 33 height 5
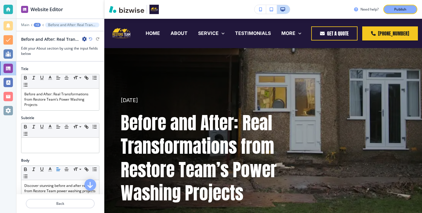
click at [52, 202] on p "Back" at bounding box center [60, 203] width 68 height 5
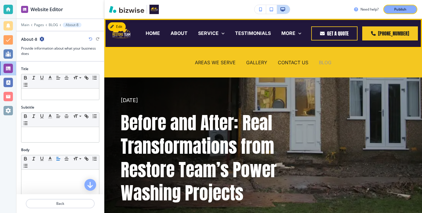
click at [322, 64] on p "BLOG" at bounding box center [324, 62] width 13 height 7
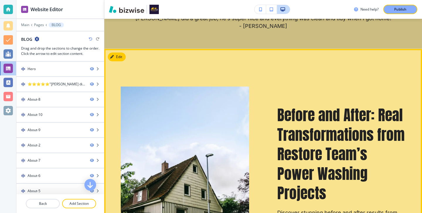
scroll to position [248, 0]
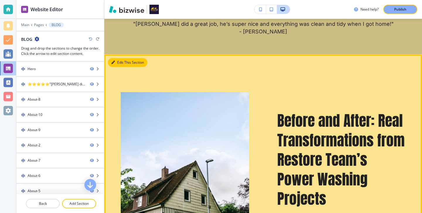
click at [112, 63] on icon "button" at bounding box center [113, 63] width 4 height 4
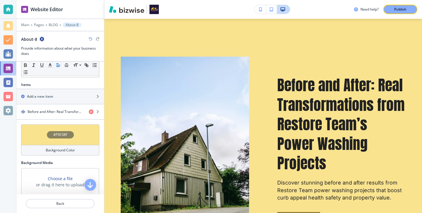
scroll to position [167, 0]
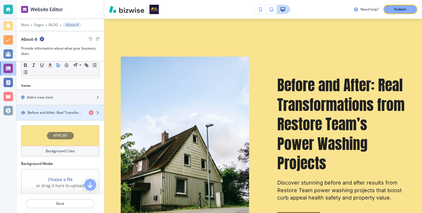
click at [64, 111] on h4 "Before and After: Real Transformations from Restore Team’s Power Washing Projec…" at bounding box center [56, 112] width 56 height 5
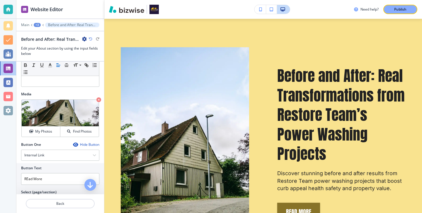
scroll to position [172, 0]
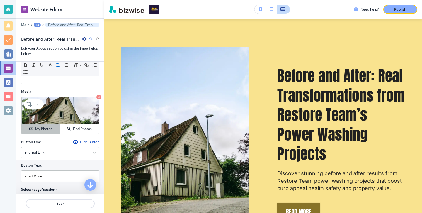
click at [54, 130] on div "My Photos" at bounding box center [41, 128] width 38 height 5
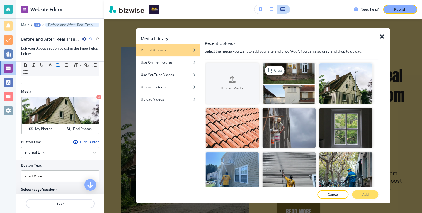
click at [281, 92] on img "button" at bounding box center [288, 83] width 53 height 40
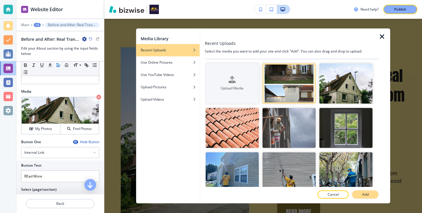
click at [363, 191] on p "Add" at bounding box center [365, 193] width 6 height 5
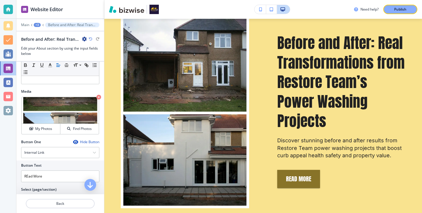
scroll to position [359, 0]
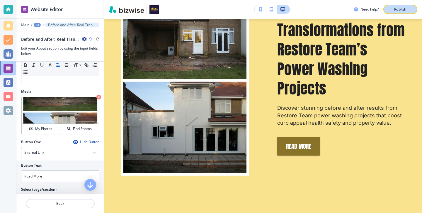
click at [407, 10] on div "Publish" at bounding box center [400, 9] width 19 height 5
click at [3, 6] on div at bounding box center [8, 9] width 16 height 19
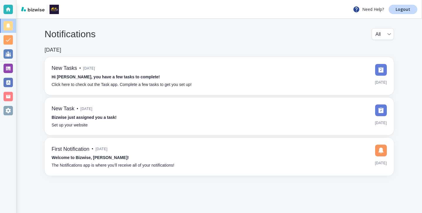
click at [410, 14] on div "Need Help? Logout" at bounding box center [218, 9] width 405 height 19
click at [410, 13] on link "Logout" at bounding box center [402, 9] width 29 height 9
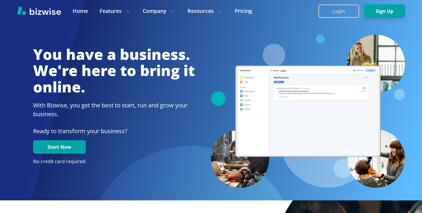
click at [352, 8] on button "Login" at bounding box center [338, 10] width 41 height 13
